Goal: Answer question/provide support

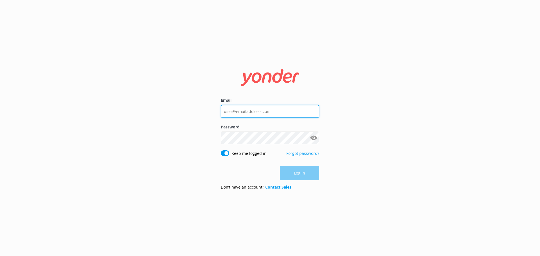
type input "bungycentre@bungy.co.nz"
click at [27, 68] on div "Email bungycentre@bungy.co.nz Password Show password Keep me logged in Forgot p…" at bounding box center [270, 128] width 540 height 256
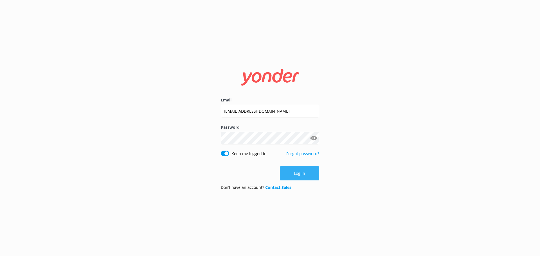
click at [304, 173] on button "Log in" at bounding box center [299, 174] width 39 height 14
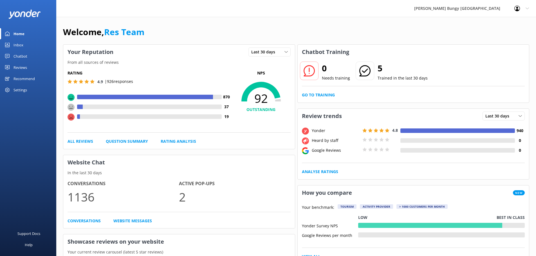
click at [42, 48] on link "Inbox" at bounding box center [28, 44] width 56 height 11
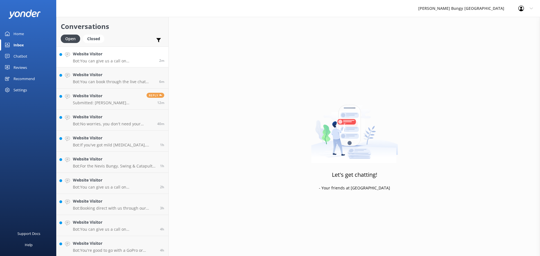
click at [149, 66] on link "Website Visitor Bot: You can give us a call on 0800 286 4958 or +64 3 450 1300 …" at bounding box center [113, 56] width 112 height 21
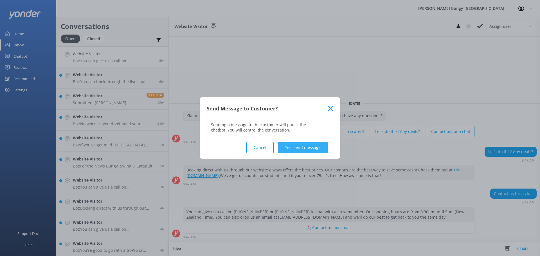
type textarea "hiya"
click at [303, 148] on button "Yes, send message" at bounding box center [303, 147] width 50 height 11
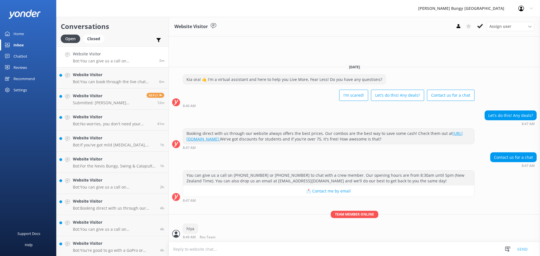
click at [277, 250] on textarea at bounding box center [355, 250] width 372 height 14
type textarea "how can we help?"
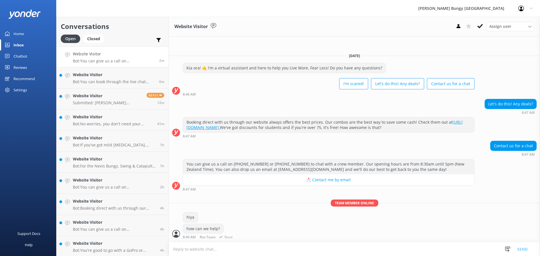
click at [275, 232] on div "how can we help? 8:49 AM Res Team Read" at bounding box center [355, 231] width 372 height 15
click at [125, 82] on p "Bot: You can book through the live chat between 8.30am-5pm NZST daily, where a …" at bounding box center [114, 81] width 82 height 5
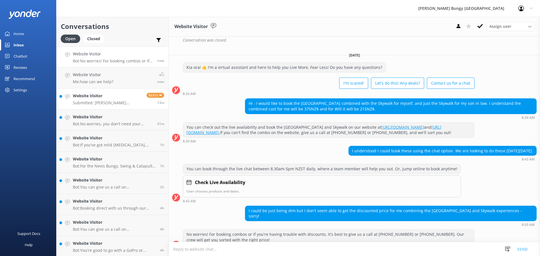
scroll to position [243, 0]
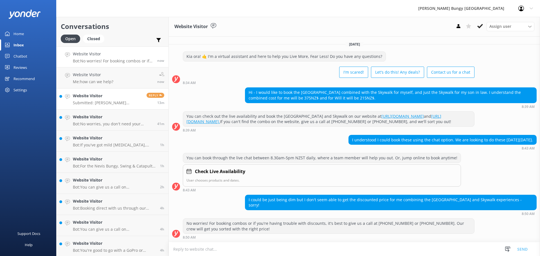
click at [124, 105] on p "Submitted: [PERSON_NAME] [EMAIL_ADDRESS][DOMAIN_NAME] [PHONE_NUMBER] What time …" at bounding box center [108, 102] width 70 height 5
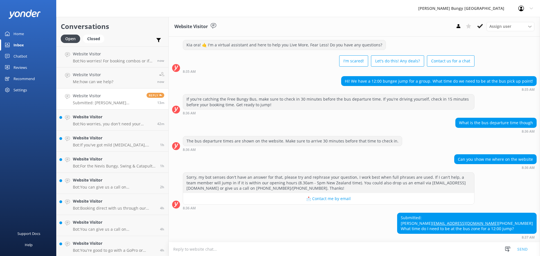
scroll to position [22, 0]
click at [82, 65] on link "Website Visitor Bot: No worries! For booking combos or if you're having trouble…" at bounding box center [113, 56] width 112 height 21
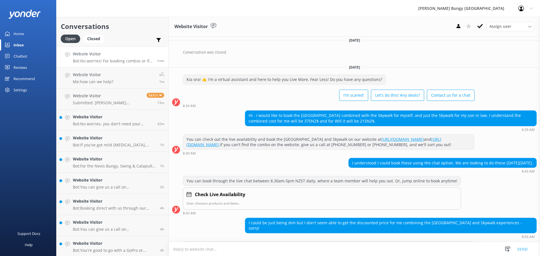
scroll to position [243, 0]
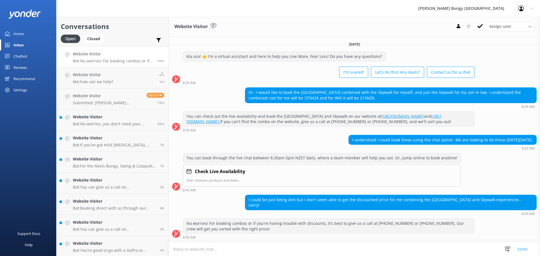
click at [335, 253] on textarea at bounding box center [355, 250] width 372 height 14
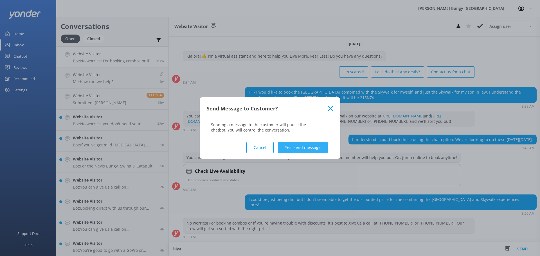
type textarea "hiya"
click at [290, 145] on button "Yes, send message" at bounding box center [303, 147] width 50 height 11
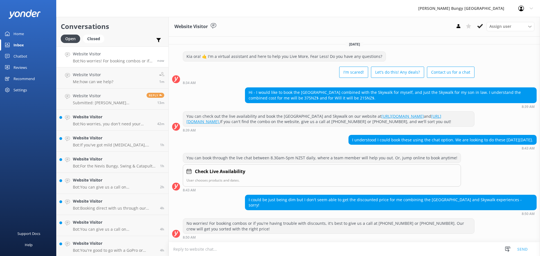
scroll to position [280, 0]
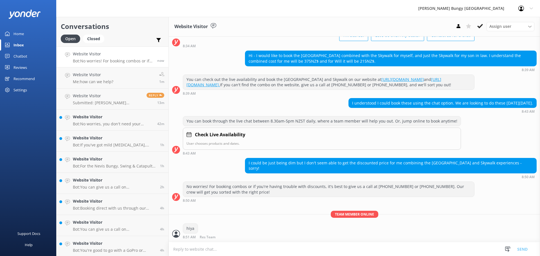
click at [231, 246] on textarea at bounding box center [355, 250] width 372 height 14
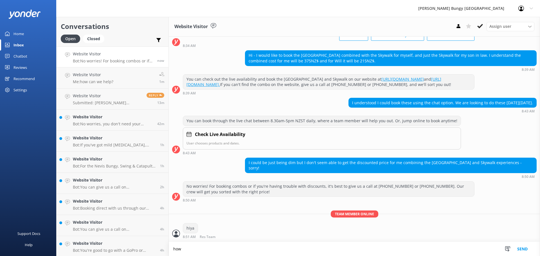
scroll to position [280, 0]
type textarea "how can we help?"
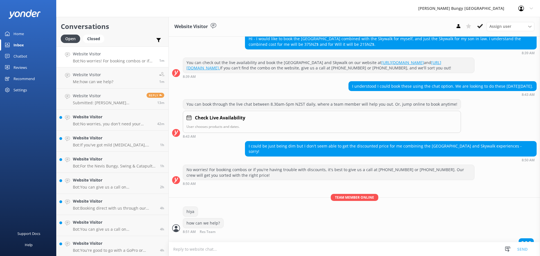
scroll to position [305, 0]
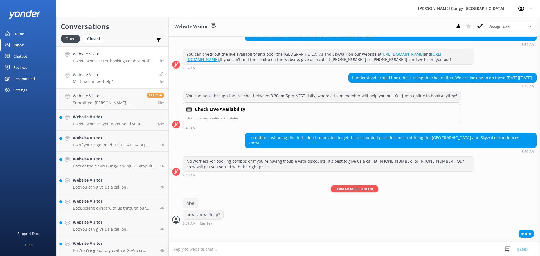
click at [101, 84] on p "Me: how can we help?" at bounding box center [93, 81] width 41 height 5
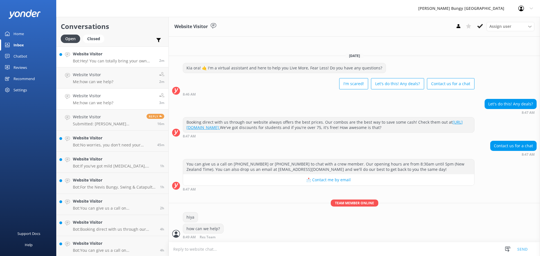
click at [83, 59] on p "Bot: Hey! You can totally bring your own GoPro for Taupo and Queenstown jumps, …" at bounding box center [114, 61] width 82 height 5
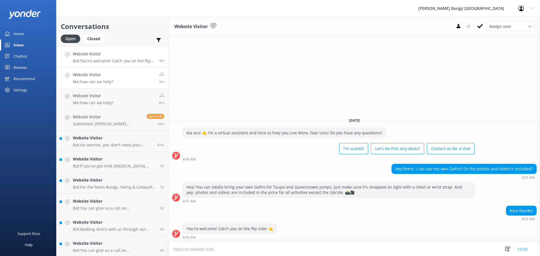
click at [103, 76] on h4 "Website Visitor" at bounding box center [93, 75] width 41 height 6
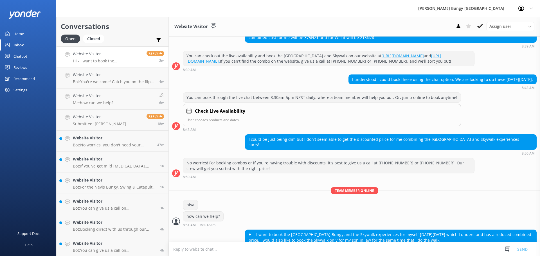
scroll to position [315, 0]
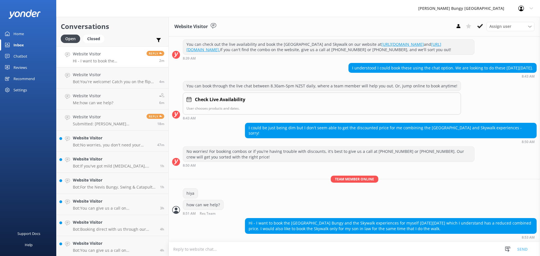
click at [132, 61] on p "Hi - I want to book the [GEOGRAPHIC_DATA] Bungy and the Skywalk experiences for…" at bounding box center [108, 61] width 70 height 5
click at [355, 247] on textarea at bounding box center [355, 250] width 372 height 14
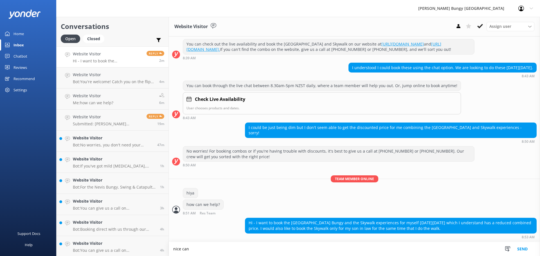
scroll to position [315, 0]
type textarea "nice can do"
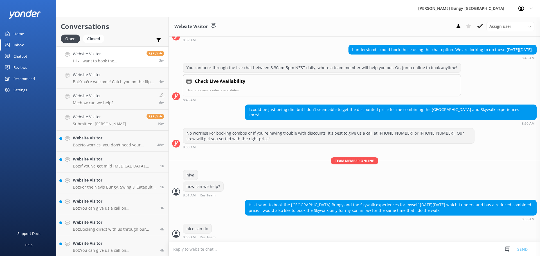
scroll to position [334, 0]
click at [124, 82] on p "Bot: You're welcome! Catch you on the flip side! 🤙" at bounding box center [114, 81] width 82 height 5
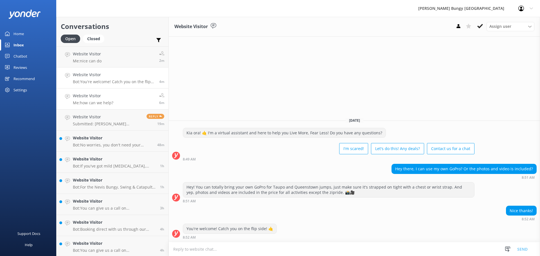
click at [119, 98] on link "Website Visitor Me: how can we help? 6m" at bounding box center [113, 99] width 112 height 21
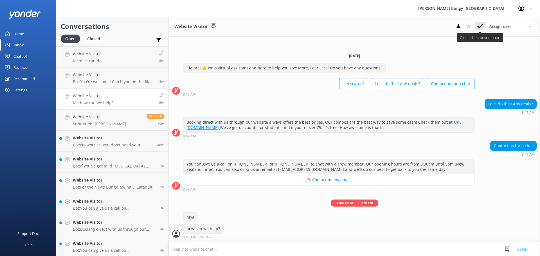
click at [483, 29] on button at bounding box center [480, 26] width 10 height 8
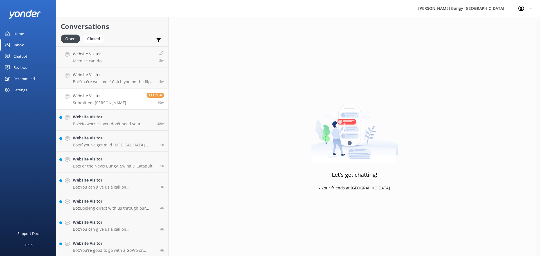
click at [122, 102] on p "Submitted: [PERSON_NAME] [EMAIL_ADDRESS][DOMAIN_NAME] [PHONE_NUMBER] What time …" at bounding box center [108, 102] width 70 height 5
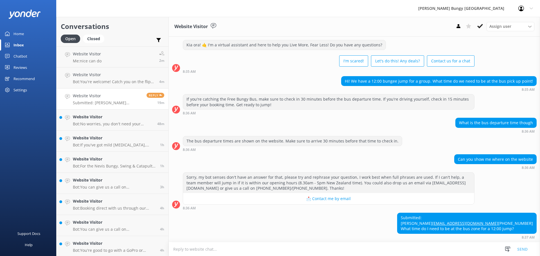
scroll to position [22, 0]
click at [126, 84] on p "Bot: You're welcome! Catch you on the flip side! 🤙" at bounding box center [114, 81] width 82 height 5
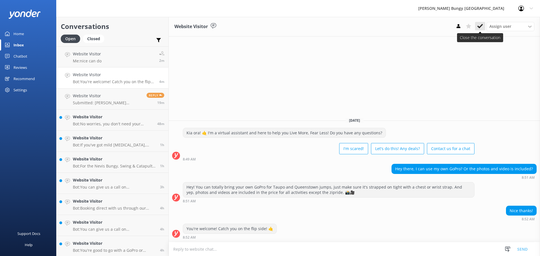
click at [485, 27] on button at bounding box center [480, 26] width 10 height 8
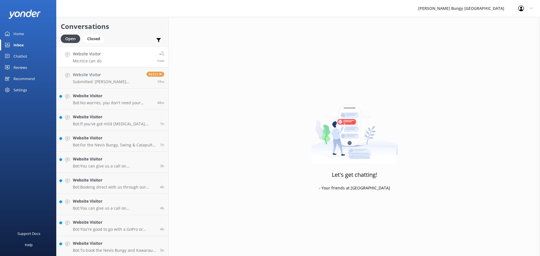
click at [141, 62] on link "Website Visitor Me: nice can do now" at bounding box center [113, 56] width 112 height 21
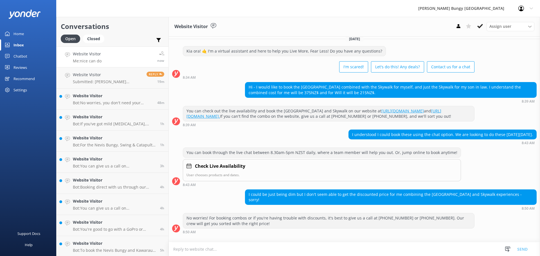
scroll to position [334, 0]
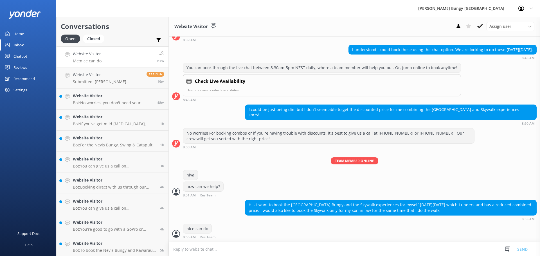
click at [405, 253] on textarea at bounding box center [355, 250] width 372 height 14
click at [420, 225] on div "nice can do 8:56 AM Res Team Read" at bounding box center [355, 231] width 372 height 15
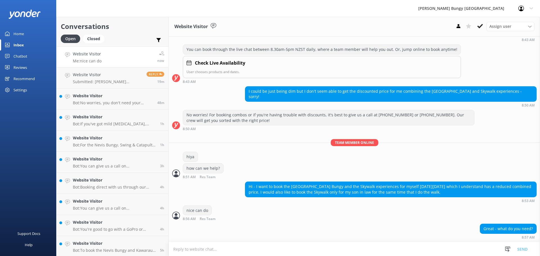
scroll to position [352, 0]
click at [329, 252] on textarea at bounding box center [355, 250] width 372 height 14
click at [83, 47] on link "Website Visitor Bot: That's totally normal, part of the fun and what leads to f…" at bounding box center [113, 56] width 112 height 21
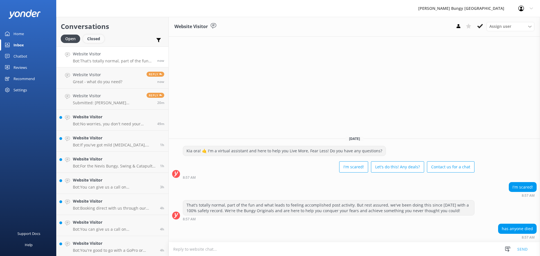
click at [91, 40] on div "Closed" at bounding box center [93, 39] width 21 height 8
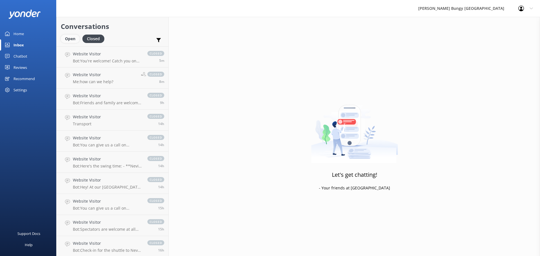
click at [76, 43] on div "Open" at bounding box center [70, 39] width 19 height 8
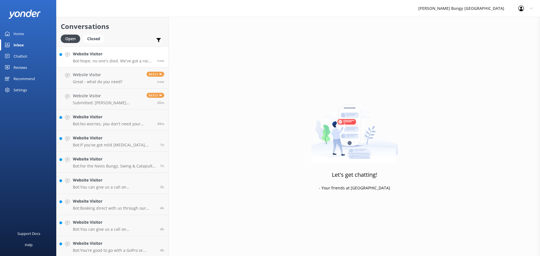
click at [94, 58] on div "Website Visitor Bot: Nope, no one's died. We've got a rock-solid safety record.…" at bounding box center [113, 57] width 80 height 12
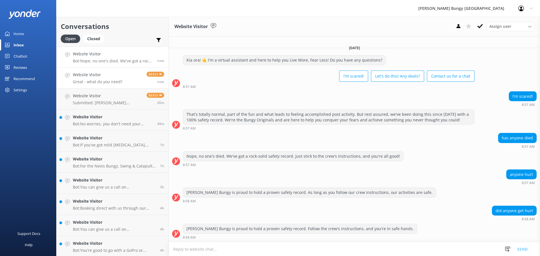
click at [73, 78] on div "Website Visitor Great - what do you need?" at bounding box center [98, 78] width 50 height 12
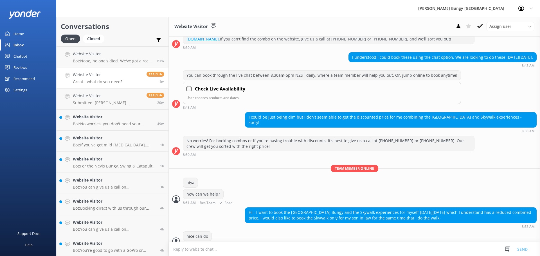
scroll to position [352, 0]
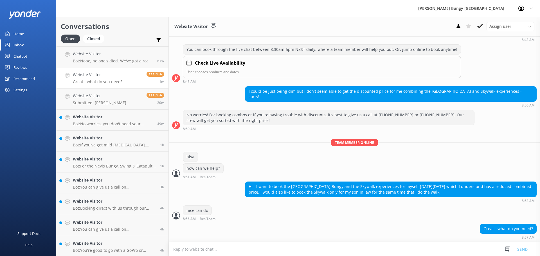
click at [283, 252] on textarea at bounding box center [355, 250] width 372 height 14
click at [330, 256] on textarea at bounding box center [355, 250] width 372 height 14
click at [328, 244] on textarea at bounding box center [355, 250] width 372 height 14
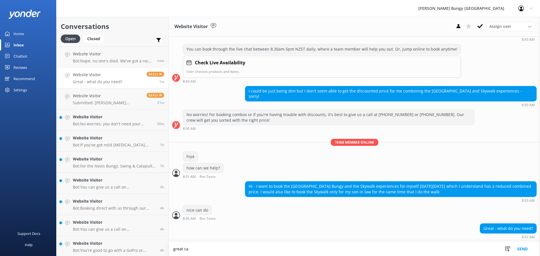
scroll to position [352, 0]
type textarea "great can I grab a name and email?"
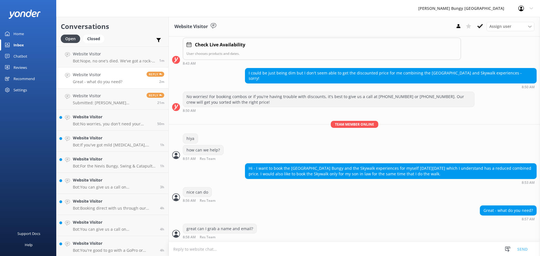
scroll to position [370, 0]
click at [279, 250] on textarea at bounding box center [355, 250] width 372 height 14
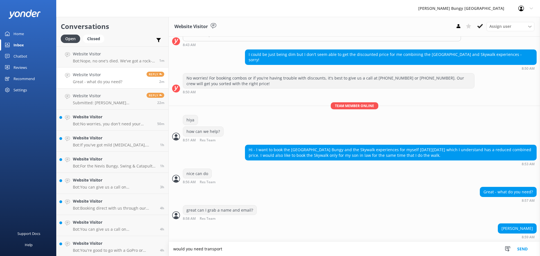
scroll to position [389, 0]
click at [279, 250] on textarea "would you need transport" at bounding box center [355, 249] width 372 height 14
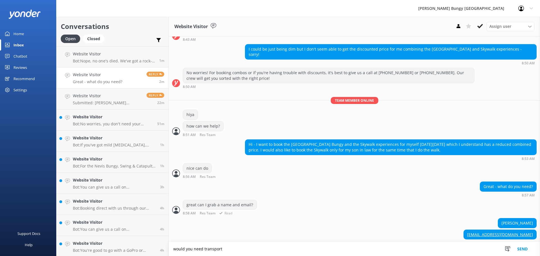
scroll to position [400, 0]
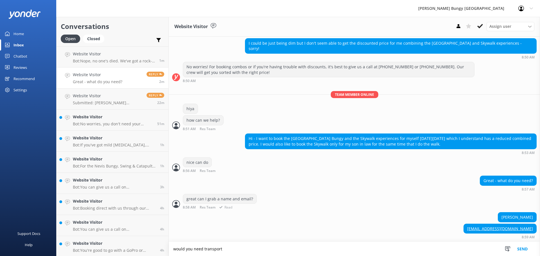
click at [292, 217] on div "[PERSON_NAME]" at bounding box center [355, 218] width 372 height 12
click at [267, 250] on textarea "would you need transport" at bounding box center [355, 249] width 372 height 14
click at [248, 248] on textarea "would you need transport from the" at bounding box center [355, 249] width 372 height 14
type textarea "would you need transport from the [GEOGRAPHIC_DATA] to the Bridge?"
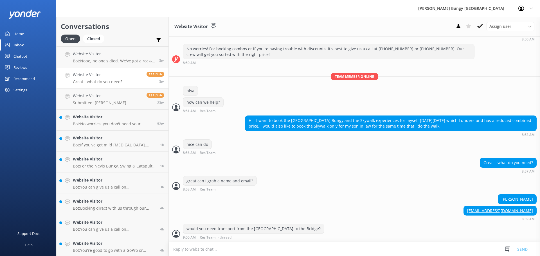
scroll to position [418, 0]
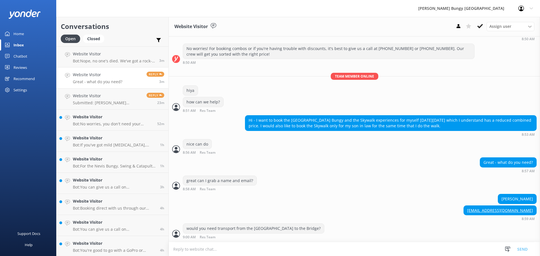
click at [226, 251] on textarea at bounding box center [355, 250] width 372 height 14
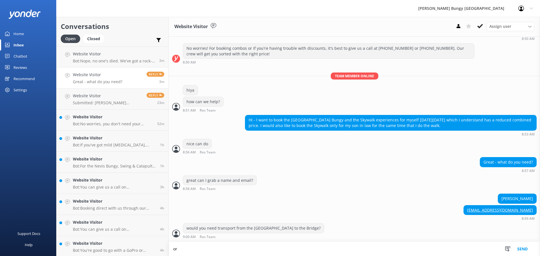
scroll to position [419, 0]
type textarea "or would you drive between?"
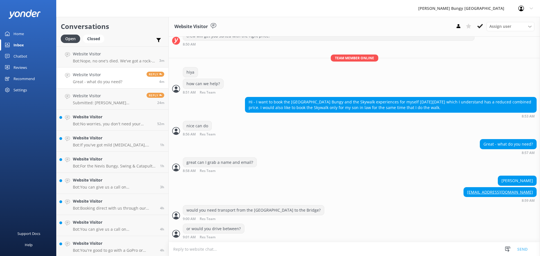
scroll to position [455, 0]
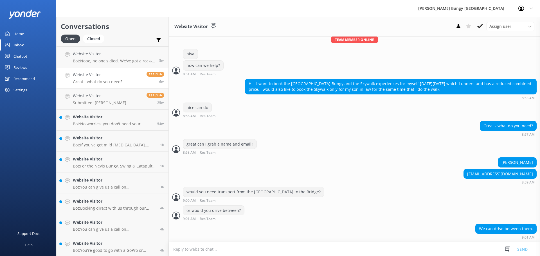
click at [294, 249] on textarea at bounding box center [355, 250] width 372 height 14
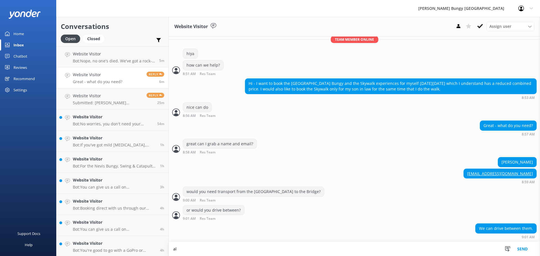
scroll to position [455, 0]
type textarea "all good, ne moment"
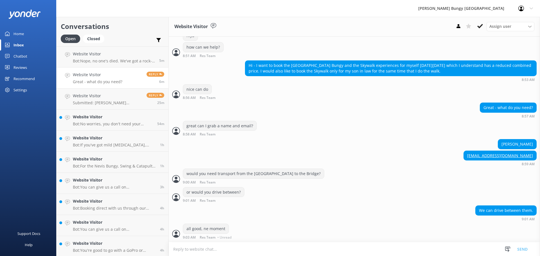
click at [294, 249] on textarea at bounding box center [355, 250] width 372 height 14
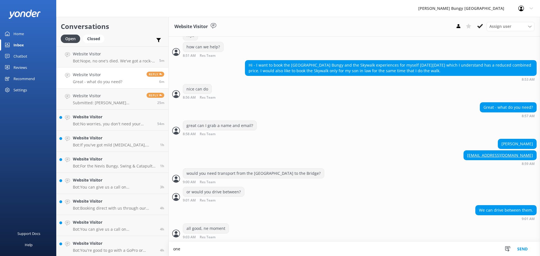
scroll to position [474, 0]
type textarea "one*"
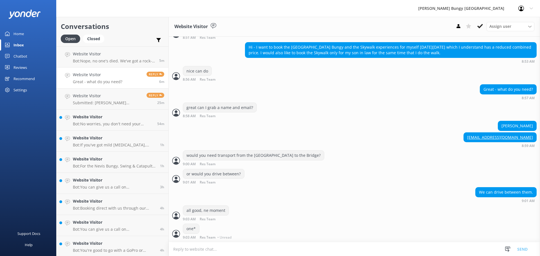
scroll to position [485, 0]
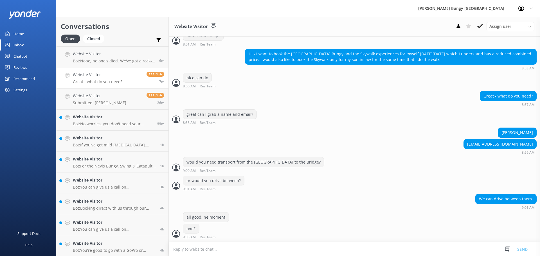
click at [218, 249] on textarea at bounding box center [355, 250] width 372 height 14
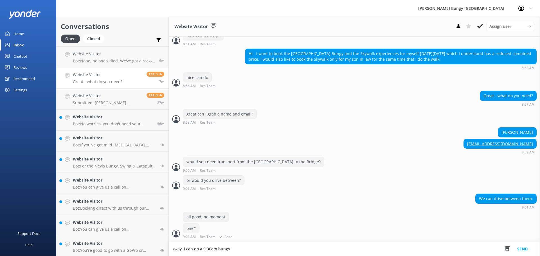
type textarea "okay, i can do a 9:30am bungy"
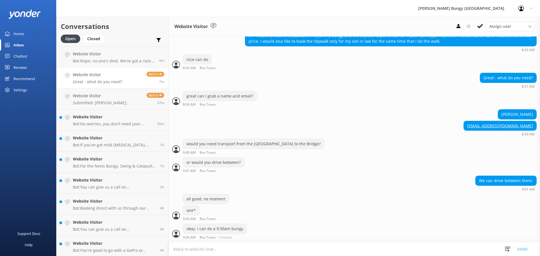
click at [295, 251] on textarea at bounding box center [355, 250] width 372 height 14
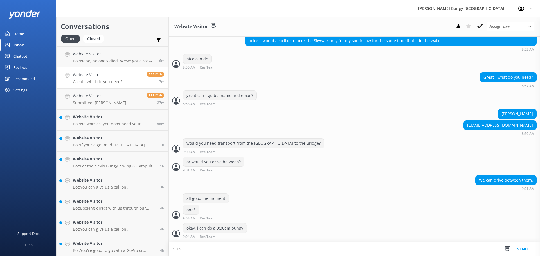
scroll to position [504, 0]
type textarea "9:15am check in"
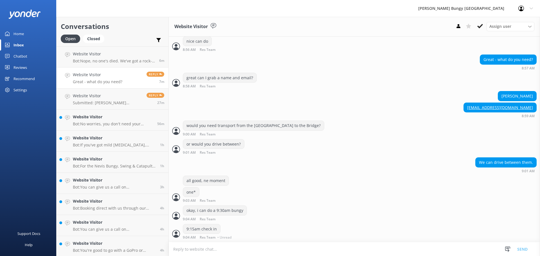
click at [295, 251] on textarea at bounding box center [355, 250] width 372 height 14
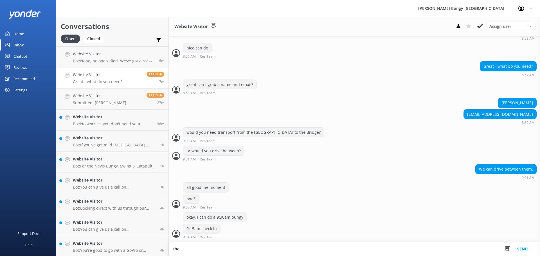
scroll to position [515, 0]
type textarea "then the Skywalk would be 12pm (11:45am check in)"
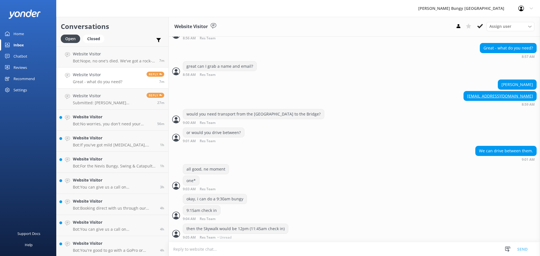
scroll to position [533, 0]
click at [289, 252] on textarea at bounding box center [355, 250] width 372 height 14
click at [287, 214] on div "9:15am check in 9:04 AM Res Team Read" at bounding box center [355, 212] width 372 height 15
click at [130, 97] on h4 "Website Visitor" at bounding box center [108, 96] width 70 height 6
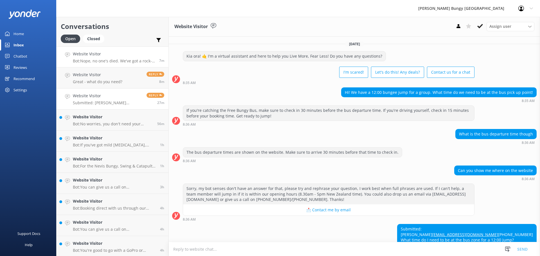
scroll to position [22, 0]
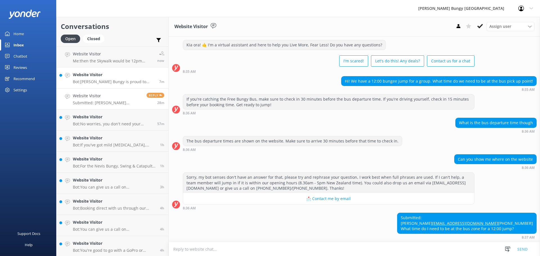
click at [89, 71] on link "Website Visitor Bot: AJ Hackett Bungy is proud to hold a proven safety record. …" at bounding box center [113, 78] width 112 height 21
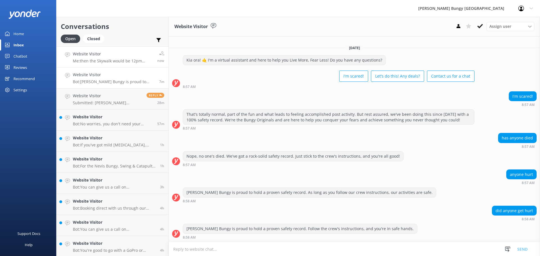
click at [92, 61] on p "Me: then the Skywalk would be 12pm (11:45am check in)" at bounding box center [113, 61] width 80 height 5
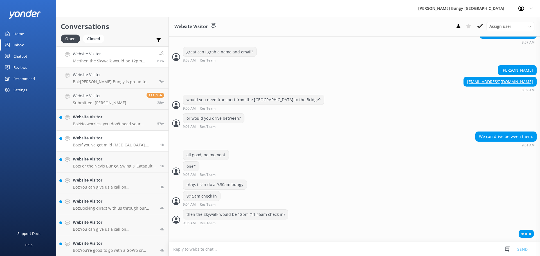
scroll to position [28, 0]
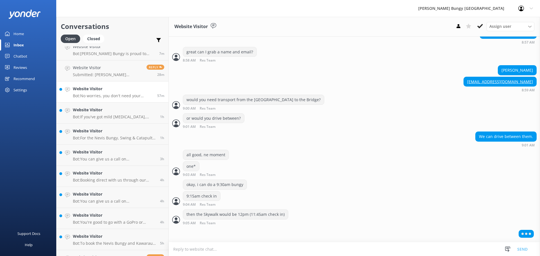
click at [105, 90] on h4 "Website Visitor" at bounding box center [113, 89] width 80 height 6
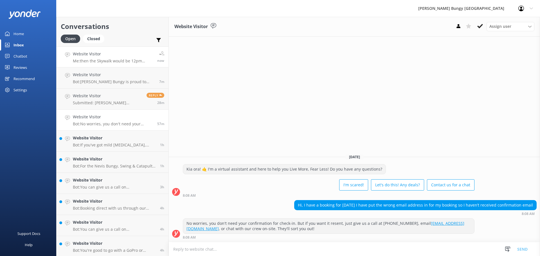
click at [102, 66] on link "Website Visitor Me: then the Skywalk would be 12pm (11:45am check in) now" at bounding box center [113, 56] width 112 height 21
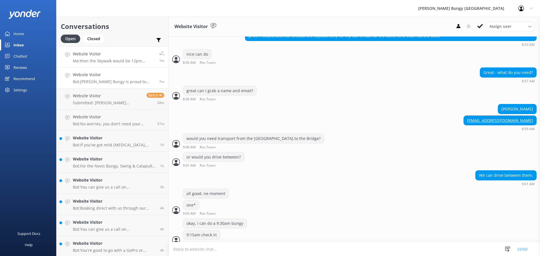
scroll to position [533, 0]
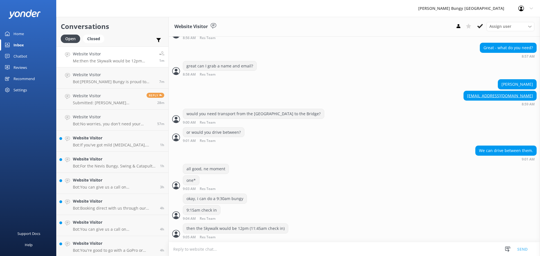
click at [188, 254] on textarea at bounding box center [355, 250] width 372 height 14
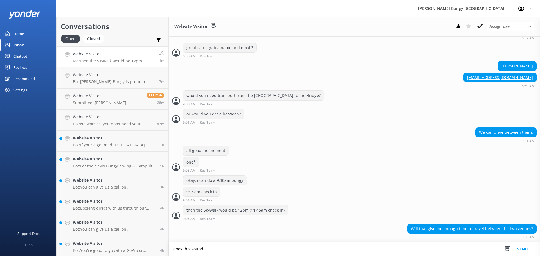
scroll to position [552, 0]
type textarea "does this sound g"
click at [261, 243] on textarea "does this sound g" at bounding box center [355, 249] width 372 height 14
drag, startPoint x: 258, startPoint y: 248, endPoint x: 174, endPoint y: 256, distance: 84.8
click at [174, 256] on textarea "does this sound g" at bounding box center [355, 249] width 372 height 14
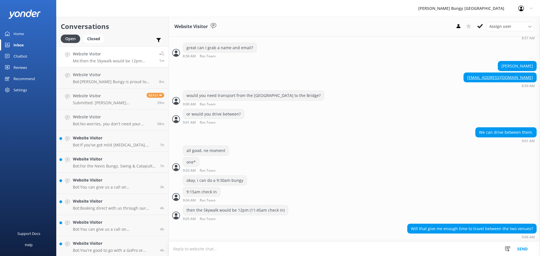
scroll to position [551, 0]
click at [269, 238] on div "Will that give me enough time to travel between the two venues? 9:06 AM" at bounding box center [355, 231] width 372 height 15
click at [263, 251] on textarea at bounding box center [355, 250] width 372 height 14
type textarea "fheij"
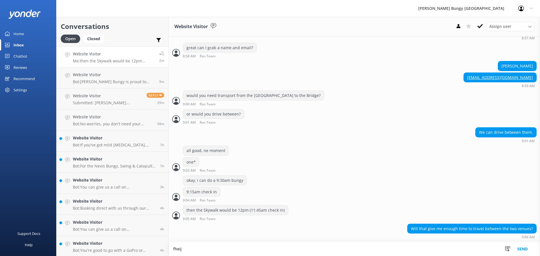
drag, startPoint x: 263, startPoint y: 251, endPoint x: 160, endPoint y: 259, distance: 104.2
click at [160, 256] on html "AJ Hackett Bungy New Zealand Profile Settings Logout Home Inbox Chatbot Content…" at bounding box center [270, 128] width 540 height 256
click at [183, 240] on div "Will that give me enough time to travel between the two venues? 9:06 AM" at bounding box center [355, 233] width 372 height 18
click at [184, 247] on textarea at bounding box center [355, 250] width 372 height 14
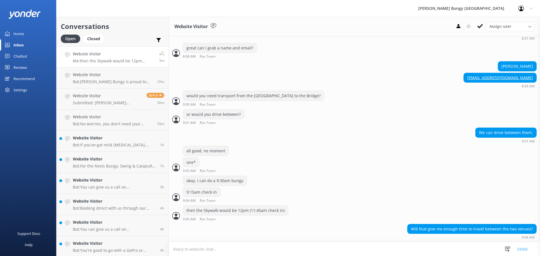
click at [299, 253] on textarea at bounding box center [355, 250] width 372 height 14
type textarea "y"
type textarea "o"
type textarea "potentially better to separate a bit more"
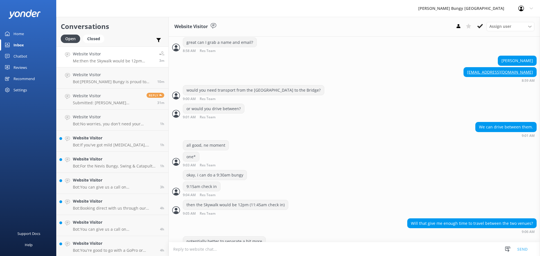
scroll to position [570, 0]
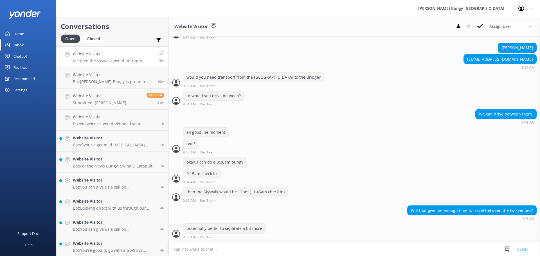
click at [308, 245] on textarea at bounding box center [355, 250] width 372 height 14
type textarea "how does a 10:30am bungy and 2:30pm skywalk sound?"
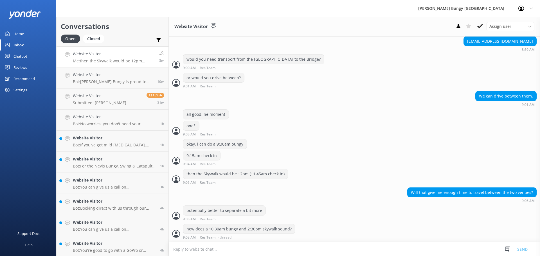
click at [308, 245] on textarea at bounding box center [355, 250] width 372 height 14
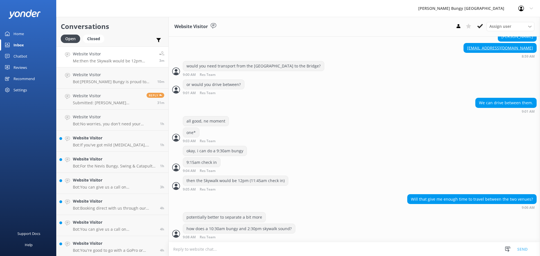
type textarea "t"
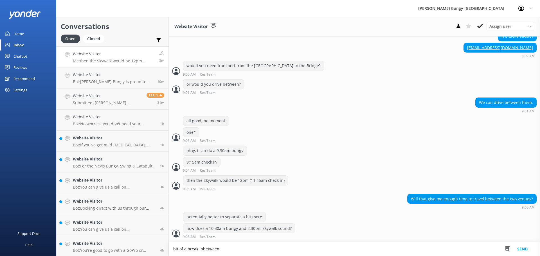
type textarea "bit of a break inbetween"
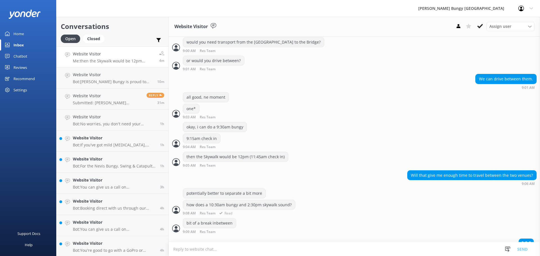
scroll to position [613, 0]
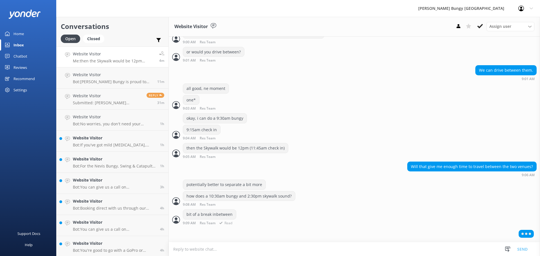
click at [205, 217] on div "bit of a break inbetween" at bounding box center [209, 215] width 53 height 10
click at [208, 252] on textarea at bounding box center [355, 250] width 372 height 14
click at [214, 236] on div at bounding box center [355, 235] width 372 height 14
click at [136, 80] on p "Bot: AJ Hackett Bungy is proud to hold a proven safety record. Follow the crew'…" at bounding box center [113, 81] width 80 height 5
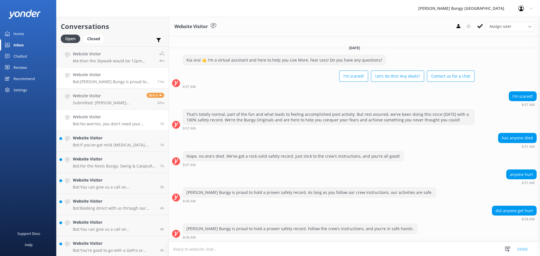
click at [119, 127] on link "Website Visitor Bot: No worries, you don't need your confirmation for check-in.…" at bounding box center [113, 120] width 112 height 21
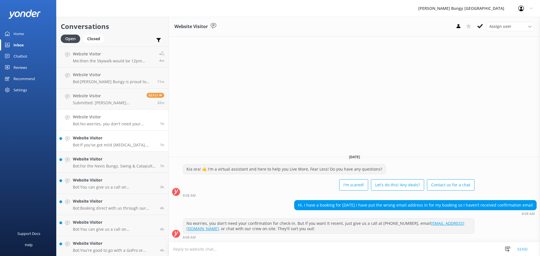
click at [108, 144] on p "Bot: If you've got mild asthma, you're generally good to go for the Nevis Bungy…" at bounding box center [114, 145] width 83 height 5
click at [108, 167] on p "Bot: For the Nevis Bungy, Swing & Catapult, check in at the Station Building, 2…" at bounding box center [114, 166] width 83 height 5
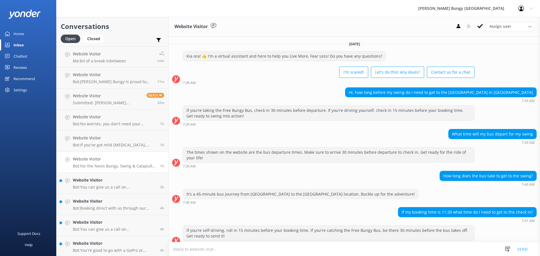
scroll to position [49, 0]
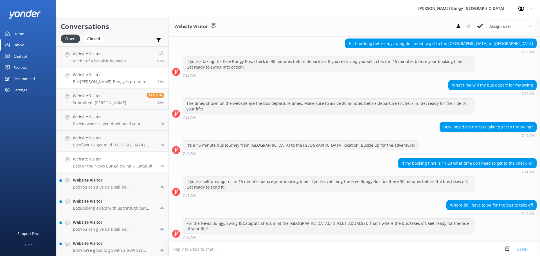
click at [147, 78] on h4 "Website Visitor" at bounding box center [113, 75] width 80 height 6
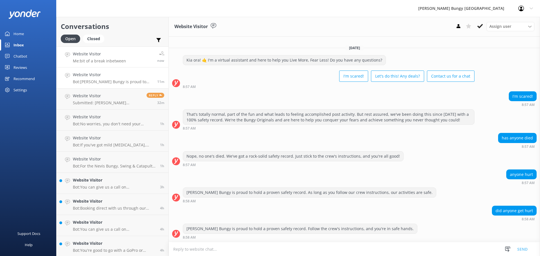
click at [144, 62] on link "Website Visitor Me: bit of a break inbetween now" at bounding box center [113, 56] width 112 height 21
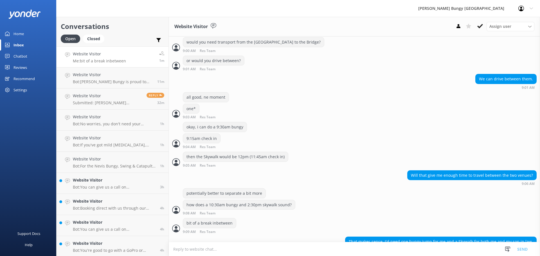
scroll to position [618, 0]
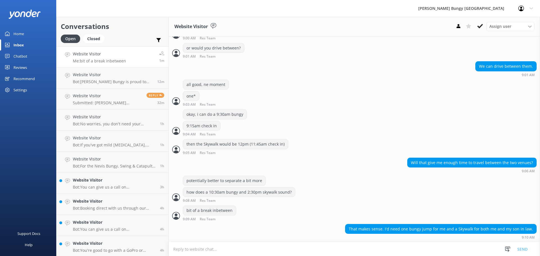
click at [279, 253] on textarea at bounding box center [355, 250] width 372 height 14
type textarea "no problem"
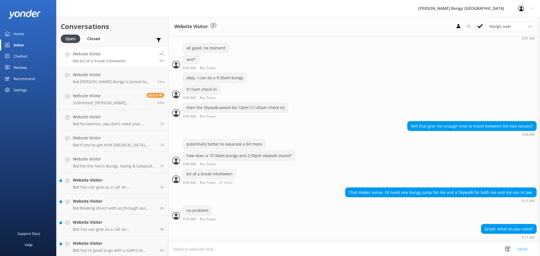
scroll to position [485, 0]
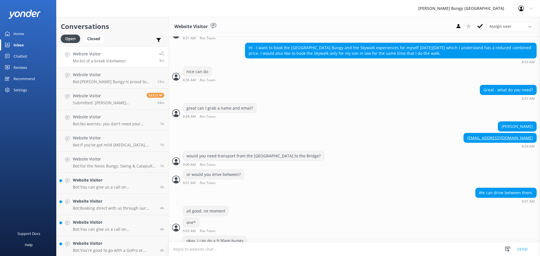
drag, startPoint x: 531, startPoint y: 131, endPoint x: 498, endPoint y: 136, distance: 33.3
click at [498, 133] on div "[PERSON_NAME]" at bounding box center [355, 128] width 372 height 12
copy div "[PERSON_NAME]"
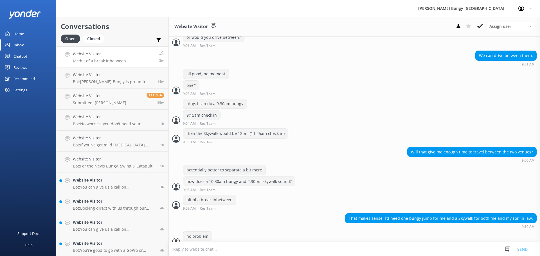
scroll to position [654, 0]
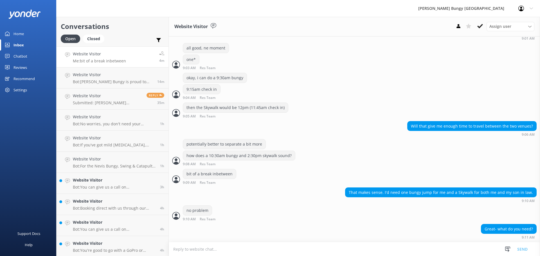
click at [445, 239] on div "Great- what do you need? 9:11 AM" at bounding box center [355, 231] width 372 height 15
click at [440, 249] on textarea at bounding box center [355, 250] width 372 height 14
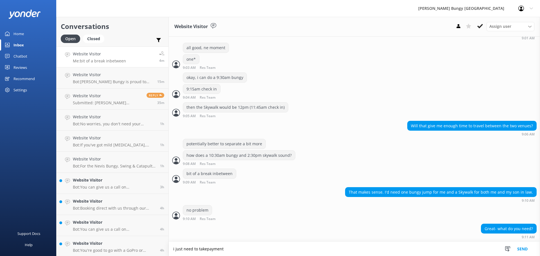
type textarea "i just need to takepayment"
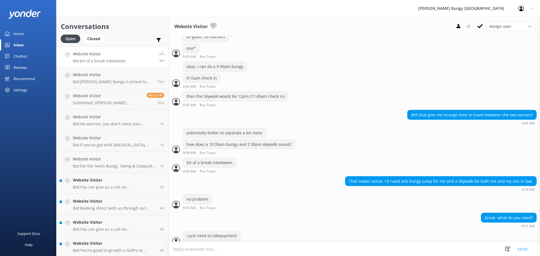
scroll to position [673, 0]
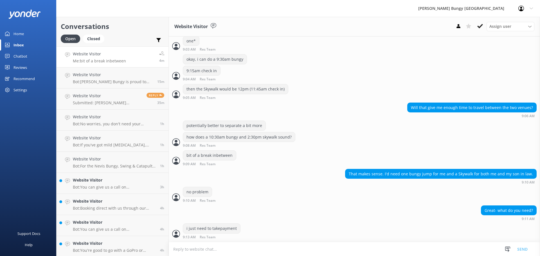
click at [423, 254] on textarea at bounding box center [355, 250] width 372 height 14
type textarea "one moment i'll send a payment link over the chat"
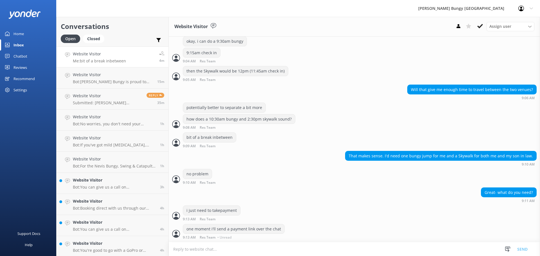
scroll to position [684, 0]
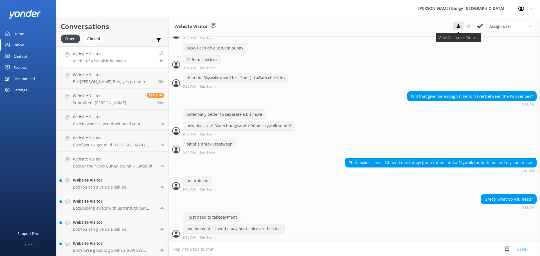
click at [462, 24] on button at bounding box center [459, 26] width 10 height 8
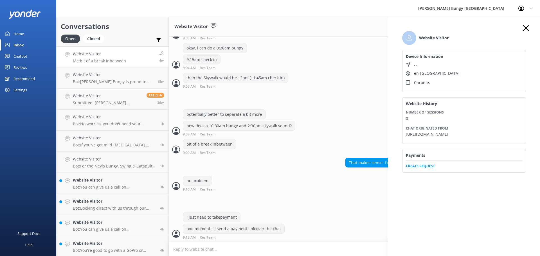
click at [430, 169] on span "Create Request" at bounding box center [464, 164] width 117 height 8
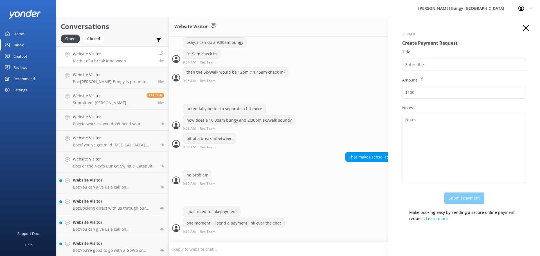
scroll to position [702, 0]
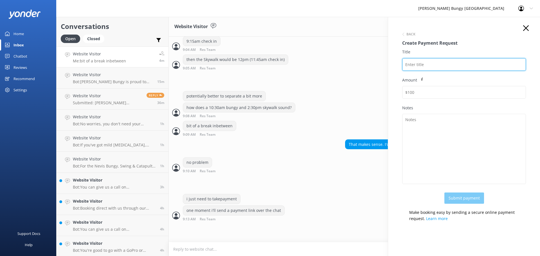
click at [445, 64] on input "Title" at bounding box center [464, 64] width 124 height 13
paste input "2453097"
click at [443, 61] on input "2453097" at bounding box center [464, 64] width 124 height 13
paste input "[PERSON_NAME]"
drag, startPoint x: 463, startPoint y: 67, endPoint x: 376, endPoint y: 71, distance: 87.0
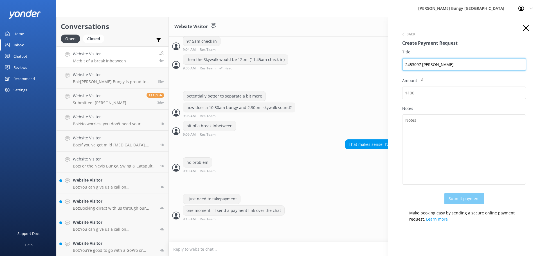
click at [376, 71] on div "Conversations Open Closed Important Assigned to me Unassigned Website Visitor M…" at bounding box center [298, 137] width 484 height 240
type input "2453097 Richard Parkin"
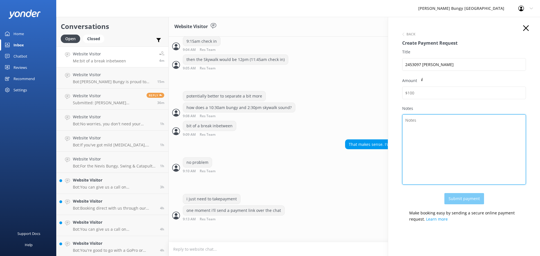
click at [440, 128] on textarea "Notes" at bounding box center [464, 150] width 124 height 70
paste textarea "2453097 Richard Parkin"
type textarea "2453097 Richard Parkin"
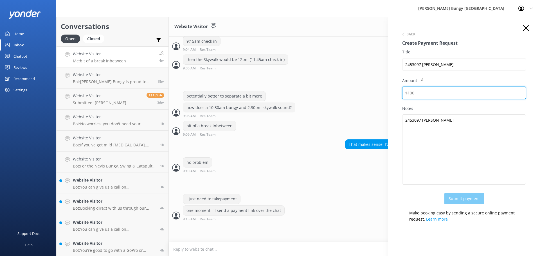
click at [436, 93] on input "Amount" at bounding box center [464, 93] width 124 height 13
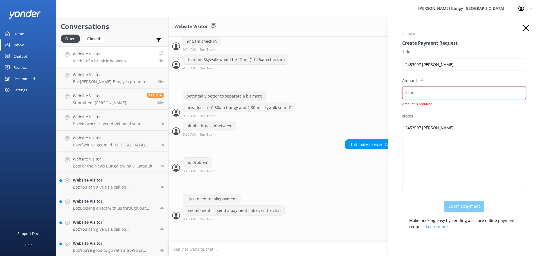
click at [416, 93] on input "Amount" at bounding box center [464, 93] width 124 height 13
click at [424, 96] on input "Amount" at bounding box center [464, 93] width 124 height 13
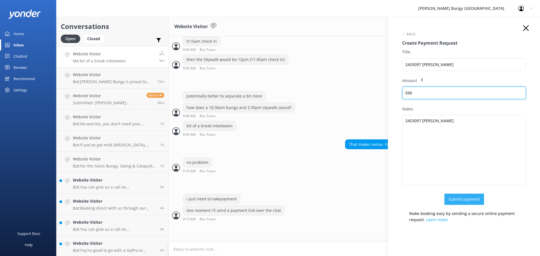
type input "590"
click at [466, 205] on button "Submit payment" at bounding box center [465, 199] width 40 height 11
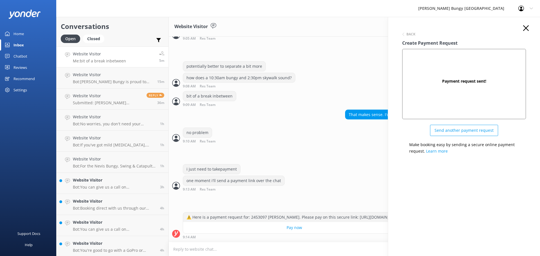
scroll to position [738, 0]
click at [525, 26] on icon "button" at bounding box center [526, 28] width 6 height 6
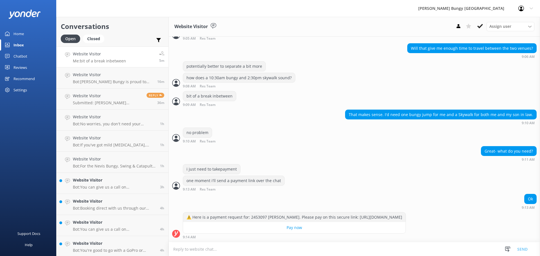
click at [369, 248] on textarea at bounding box center [355, 250] width 372 height 14
click at [91, 78] on h4 "Website Visitor" at bounding box center [113, 75] width 80 height 6
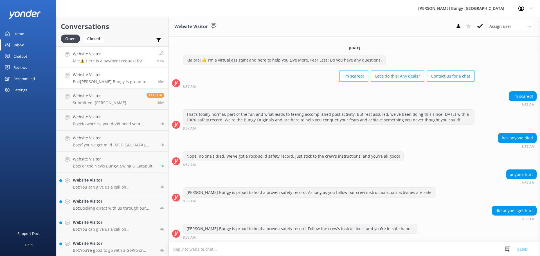
click at [111, 50] on link "Website Visitor Me: ⚠️ Here is a payment request for: 2453097 [PERSON_NAME]. Pl…" at bounding box center [113, 56] width 112 height 21
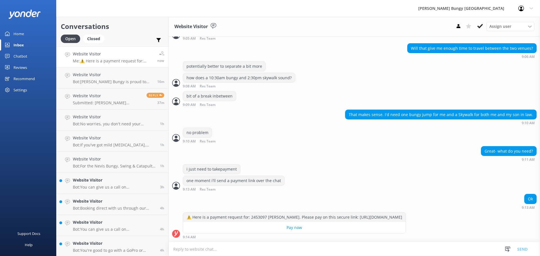
scroll to position [738, 0]
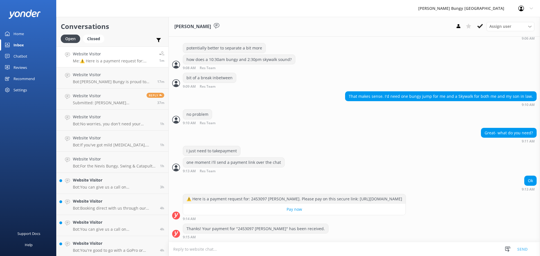
scroll to position [756, 0]
click at [505, 209] on div "⚠️ Here is a payment request for: 2453097 [PERSON_NAME]. Please pay on this sec…" at bounding box center [355, 207] width 372 height 27
click at [287, 252] on textarea at bounding box center [355, 250] width 372 height 14
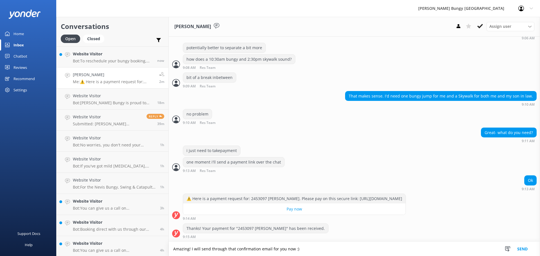
type textarea "Amazing! I will send through that confirmation email for you now :)"
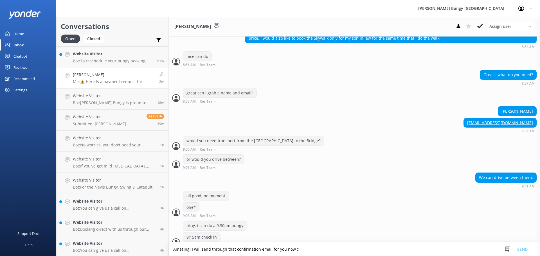
scroll to position [493, 0]
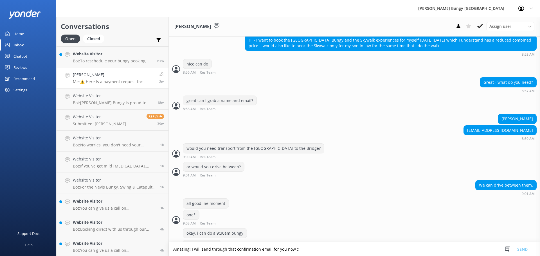
click at [487, 133] on link "[EMAIL_ADDRESS][DOMAIN_NAME]" at bounding box center [500, 130] width 66 height 5
drag, startPoint x: 476, startPoint y: 138, endPoint x: 530, endPoint y: 138, distance: 53.8
click at [530, 138] on div "[EMAIL_ADDRESS][DOMAIN_NAME] 8:59 AM" at bounding box center [355, 133] width 372 height 15
copy link "[EMAIL_ADDRESS][DOMAIN_NAME]"
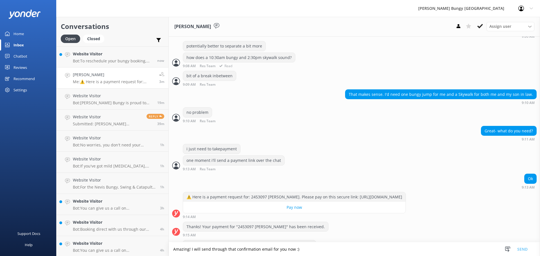
scroll to position [775, 0]
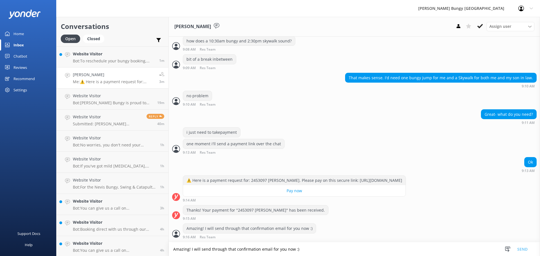
click at [498, 169] on div "Ok 9:13 AM" at bounding box center [355, 166] width 372 height 18
